Goal: Ask a question

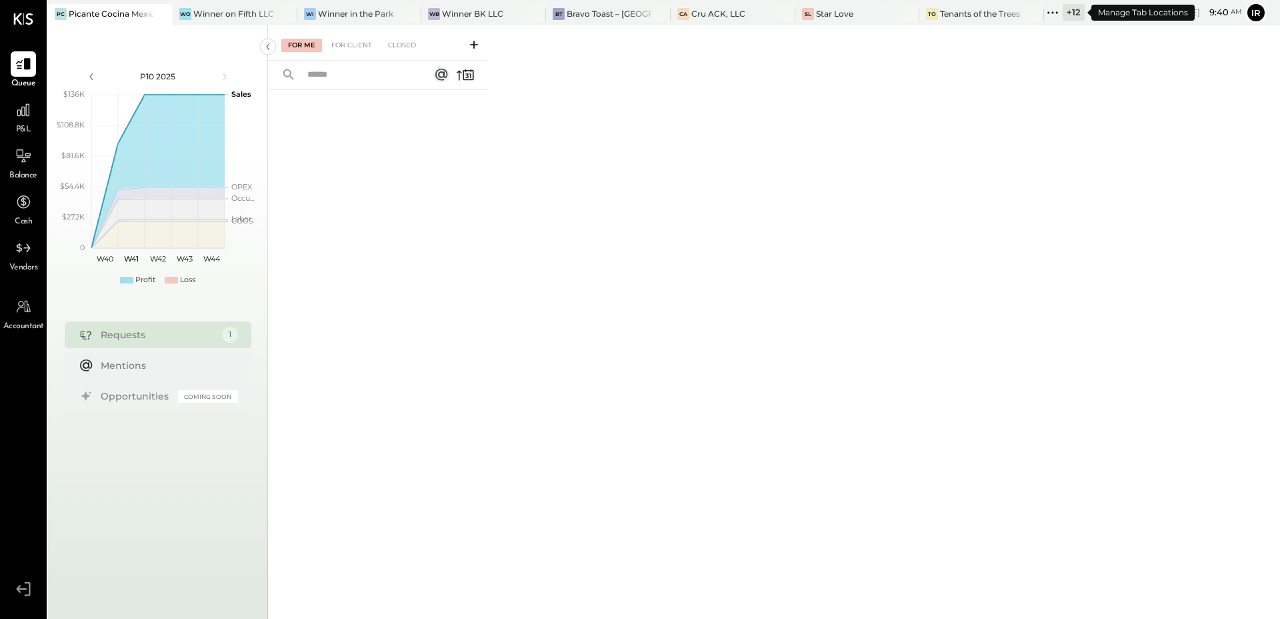
click at [1050, 18] on icon at bounding box center [1052, 12] width 17 height 17
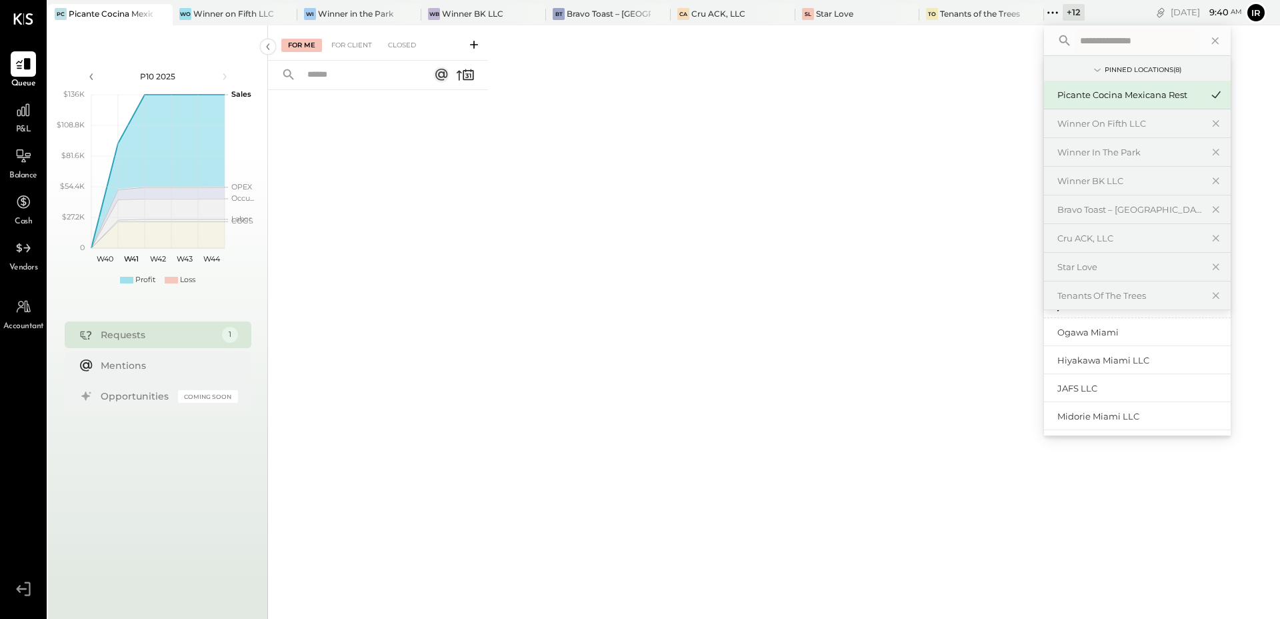
scroll to position [233, 0]
click at [1120, 360] on div "Boia De LLC" at bounding box center [1130, 359] width 144 height 13
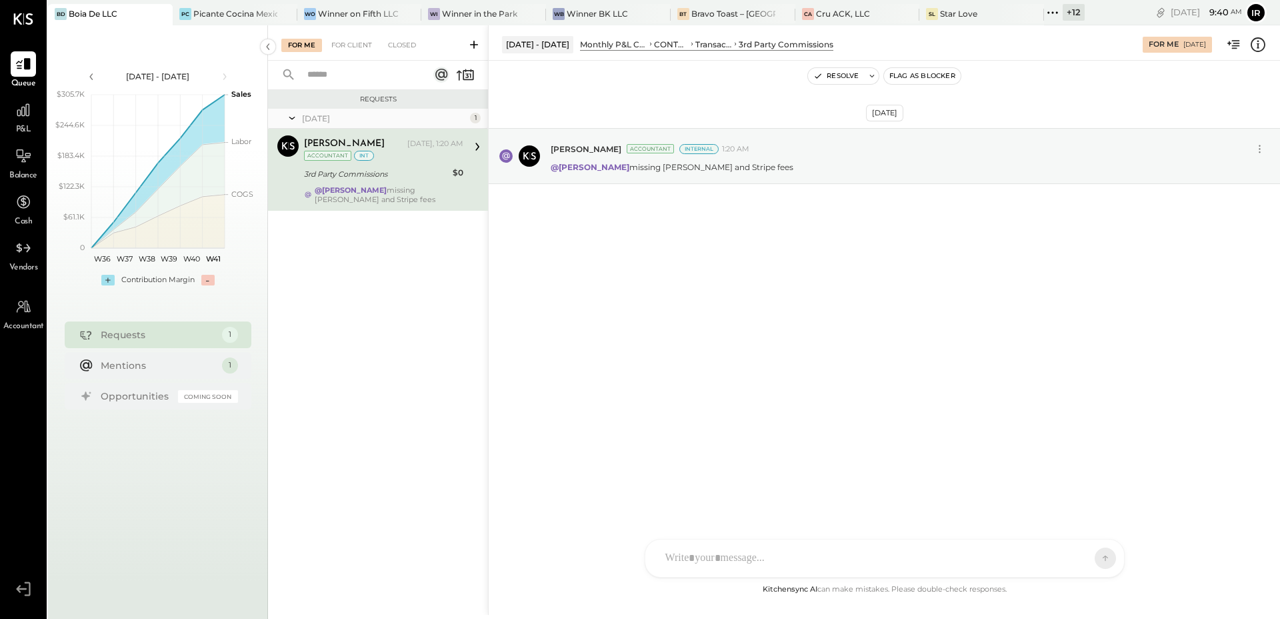
click at [477, 41] on icon at bounding box center [474, 44] width 13 height 13
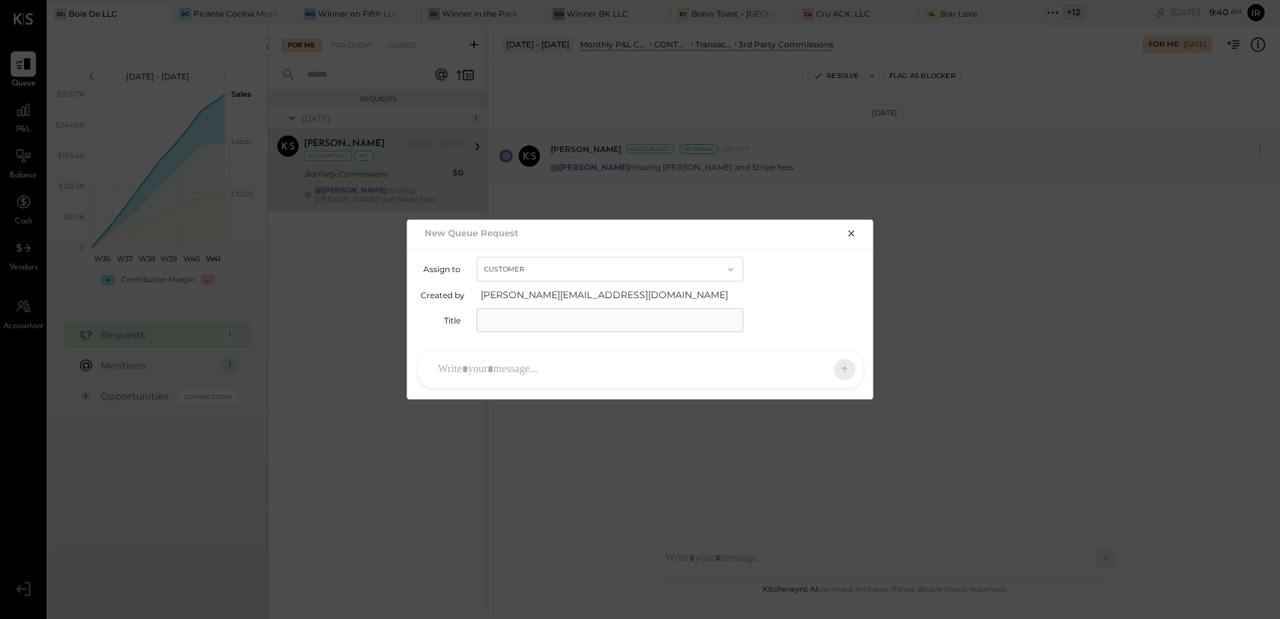
click at [550, 273] on button "Customer" at bounding box center [610, 269] width 267 height 25
click at [550, 273] on div "Customer" at bounding box center [610, 269] width 265 height 24
click at [525, 319] on input "text" at bounding box center [610, 320] width 267 height 24
type input "**********"
click at [464, 366] on div at bounding box center [629, 369] width 395 height 29
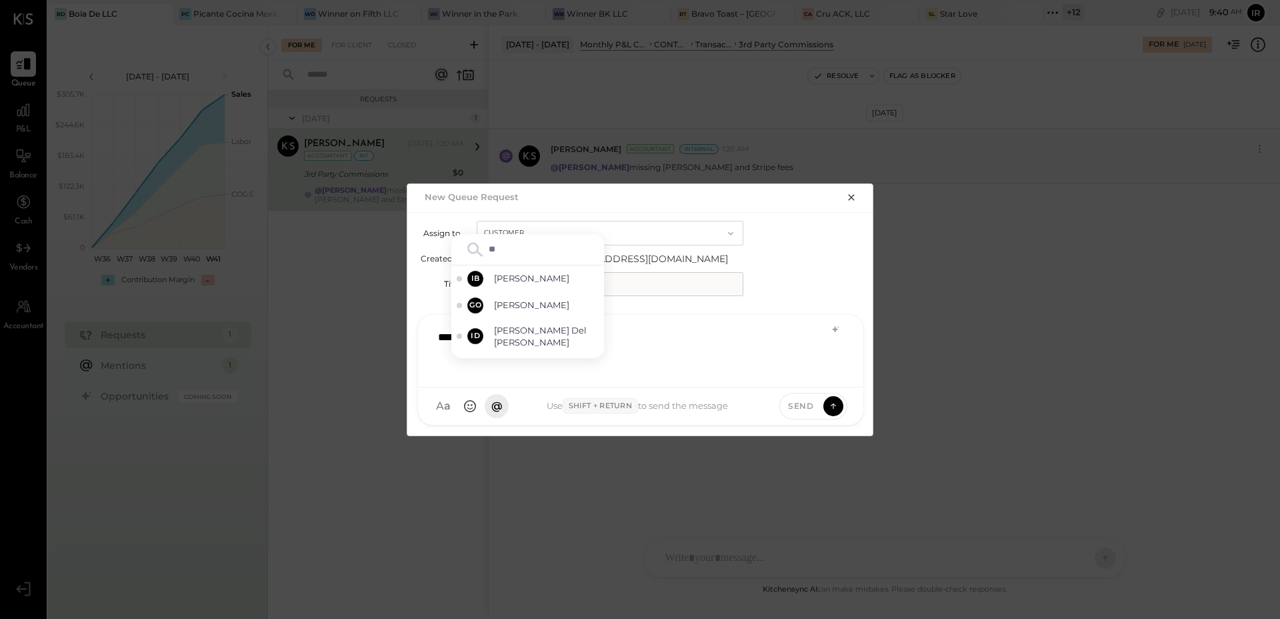
type input "***"
click at [543, 290] on span "[PERSON_NAME]" at bounding box center [546, 291] width 105 height 13
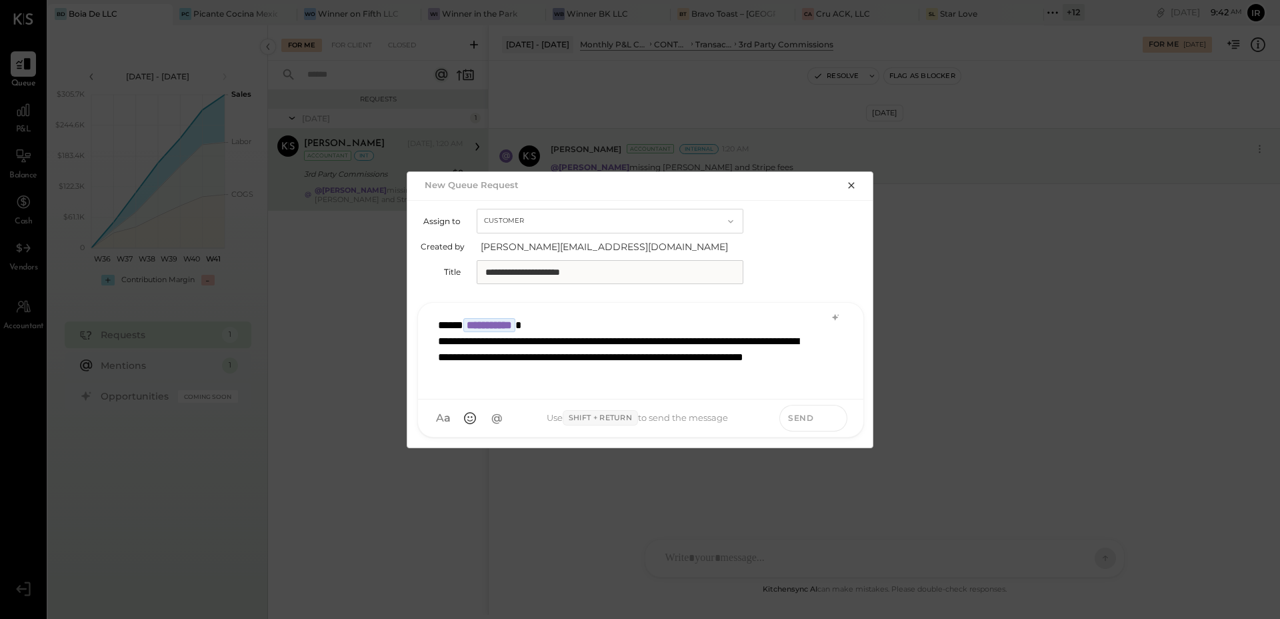
click at [833, 417] on icon at bounding box center [833, 417] width 1 height 5
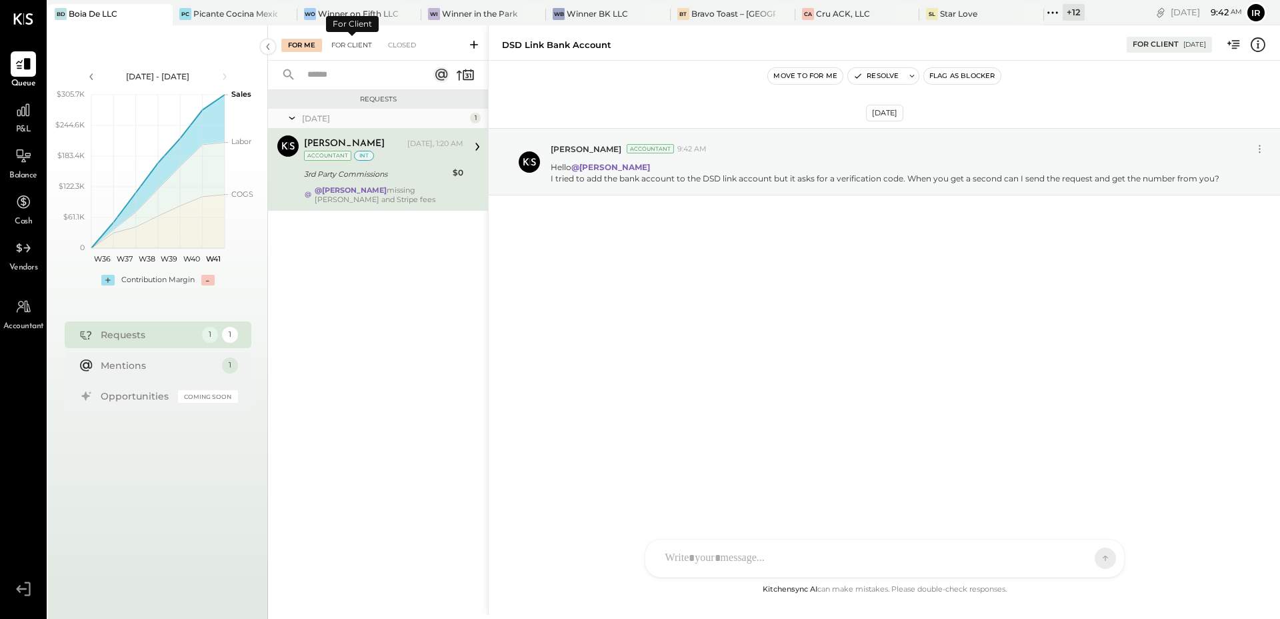
click at [355, 46] on div "For Client" at bounding box center [352, 45] width 54 height 13
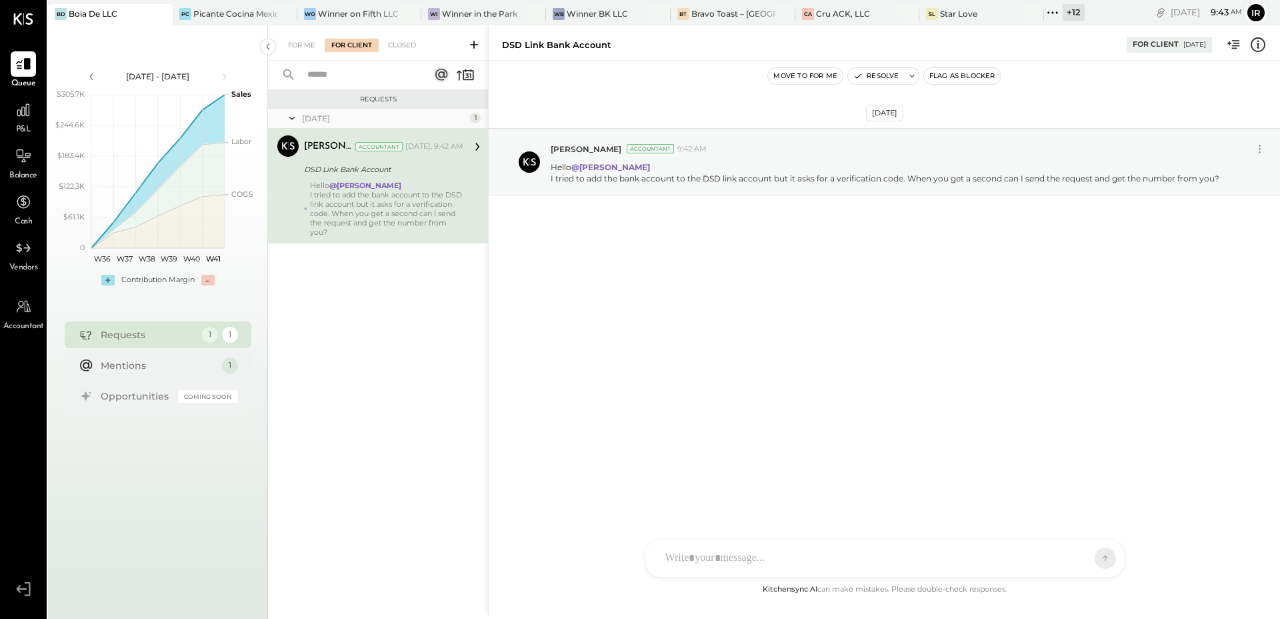
click at [388, 195] on div "I tried to add the bank account to the DSD link account but it asks for a verif…" at bounding box center [386, 213] width 153 height 47
